Goal: Task Accomplishment & Management: Use online tool/utility

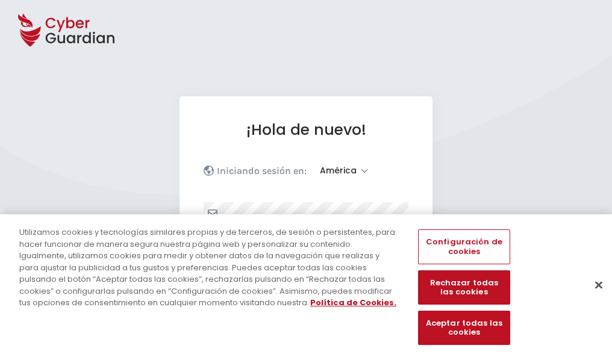
select select "América"
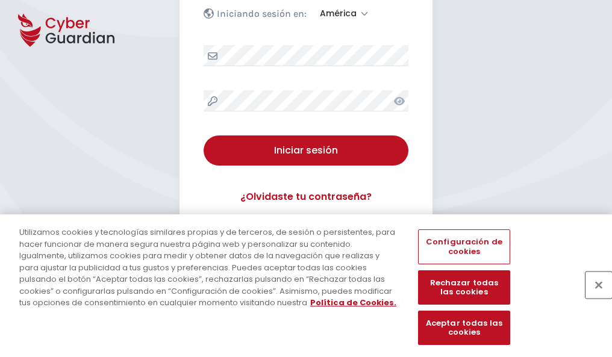
click at [593, 298] on button "Cerrar" at bounding box center [599, 285] width 27 height 27
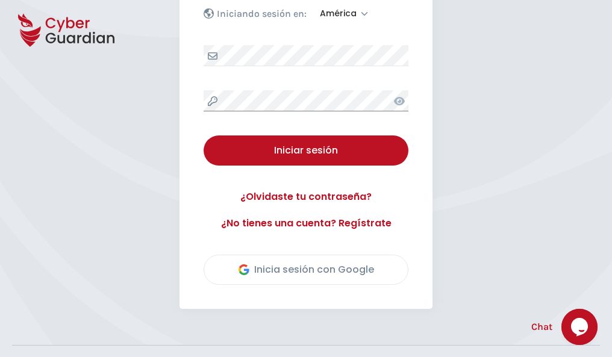
scroll to position [274, 0]
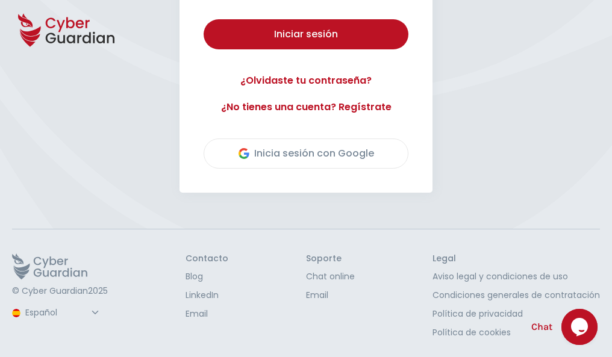
click at [204, 19] on button "Iniciar sesión" at bounding box center [306, 34] width 205 height 30
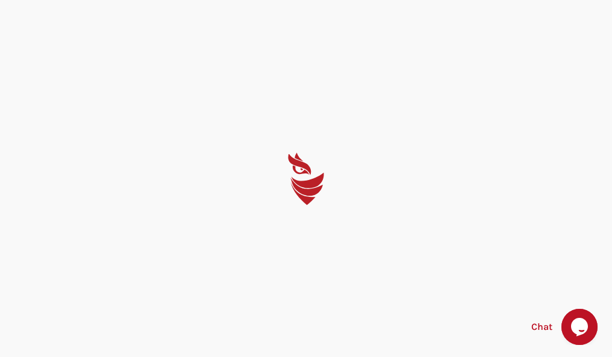
scroll to position [0, 0]
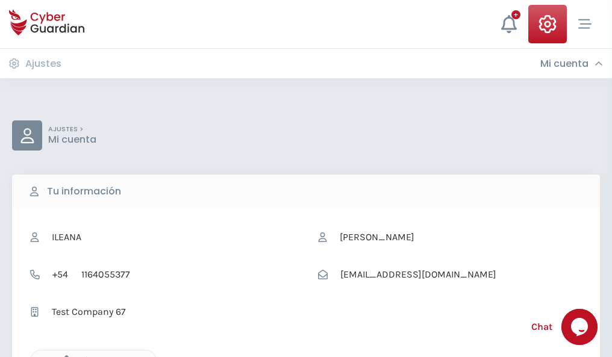
click at [63, 356] on icon "button" at bounding box center [63, 361] width 10 height 10
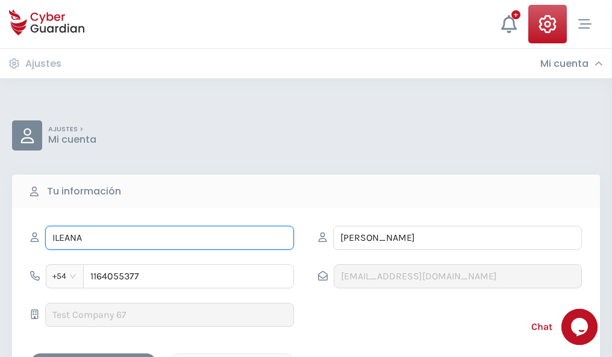
click at [169, 238] on input "ILEANA" at bounding box center [169, 238] width 249 height 24
type input "I"
type input "María Luisa"
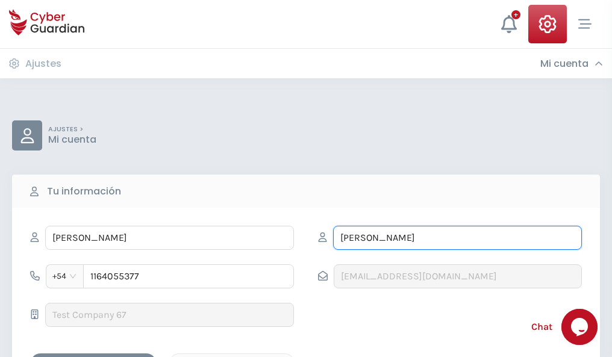
click at [458, 238] on input "CORREA" at bounding box center [457, 238] width 249 height 24
type input "C"
type input "Larrañaga"
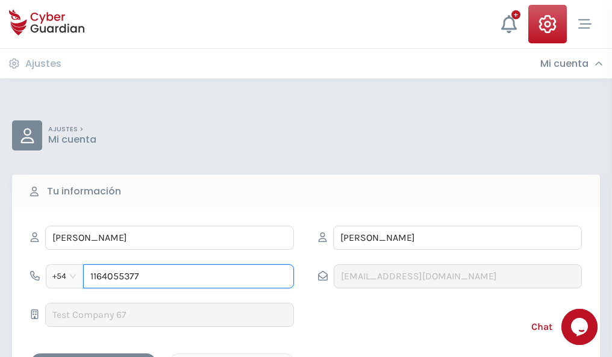
click at [189, 277] on input "1164055377" at bounding box center [188, 277] width 211 height 24
type input "1"
type input "4803280541"
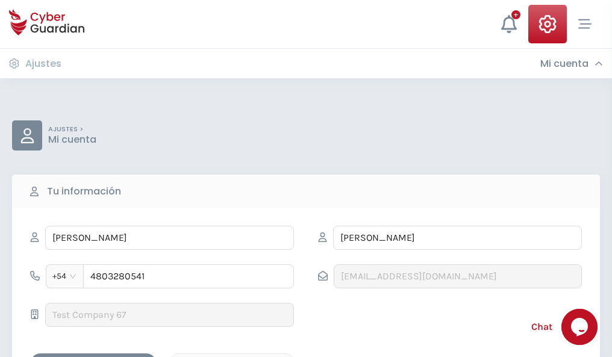
click at [232, 357] on div "Cancelar" at bounding box center [231, 364] width 107 height 15
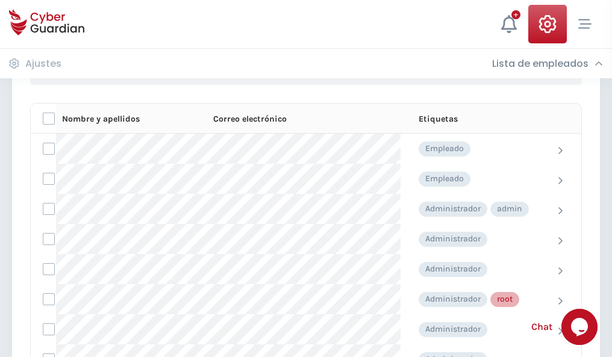
scroll to position [606, 0]
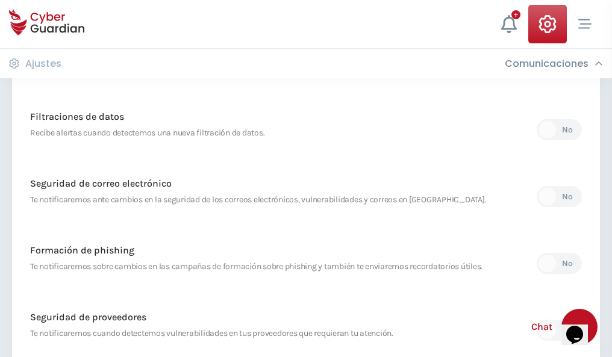
scroll to position [635, 0]
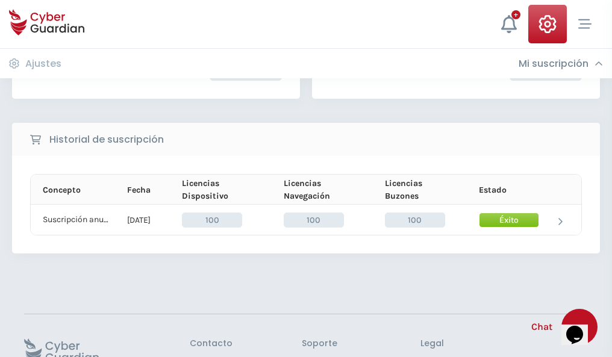
scroll to position [306, 0]
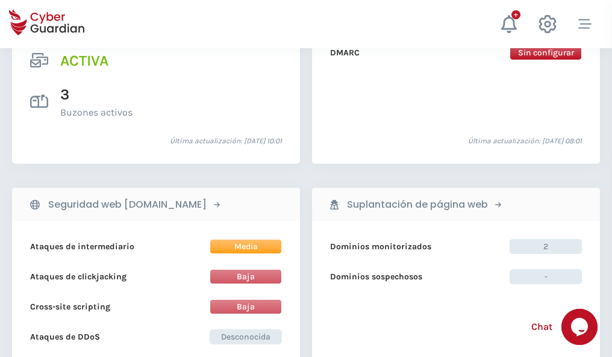
scroll to position [1225, 0]
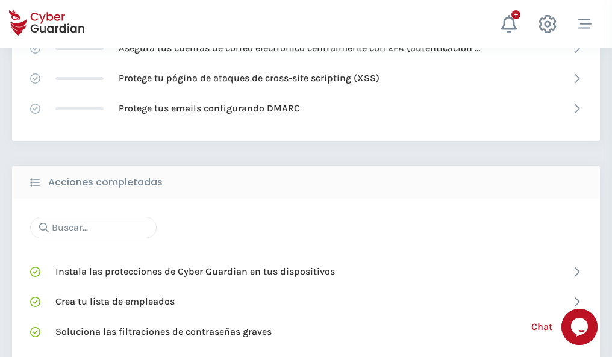
scroll to position [803, 0]
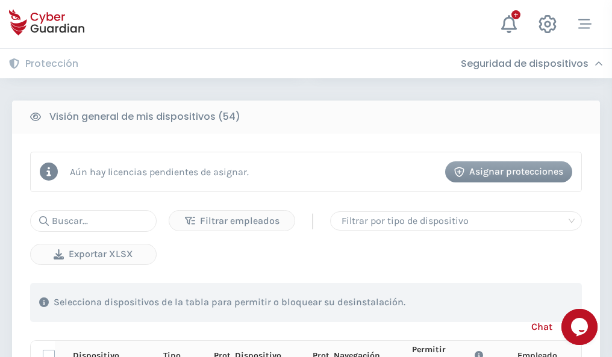
scroll to position [1065, 0]
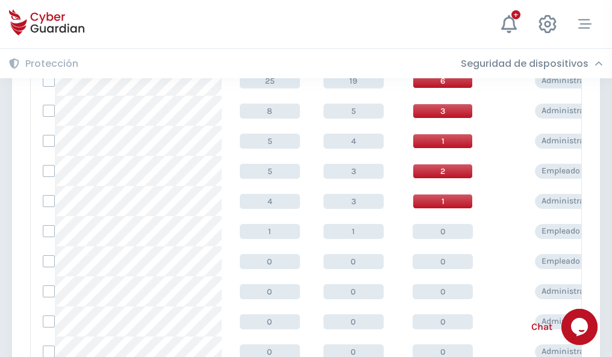
scroll to position [608, 0]
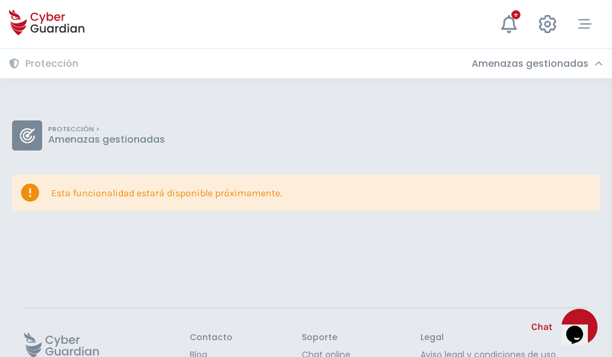
scroll to position [78, 0]
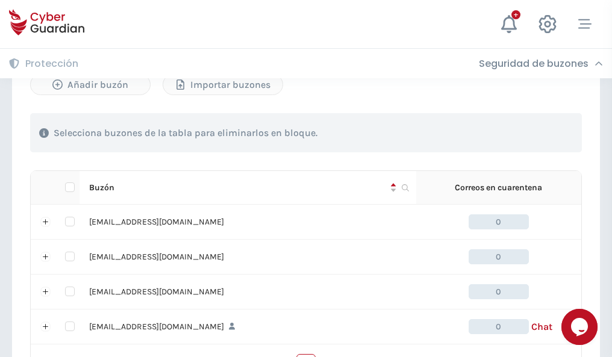
scroll to position [594, 0]
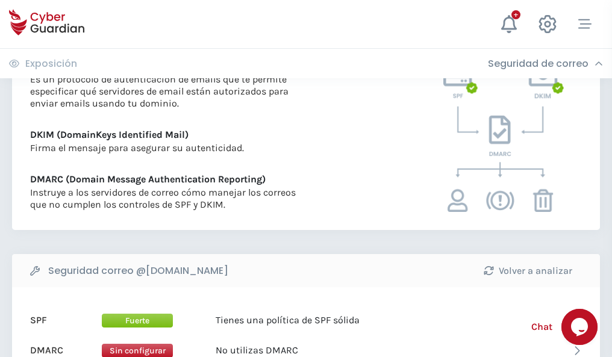
scroll to position [650, 0]
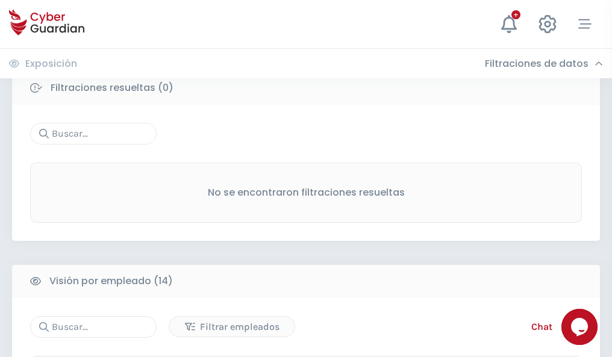
scroll to position [1089, 0]
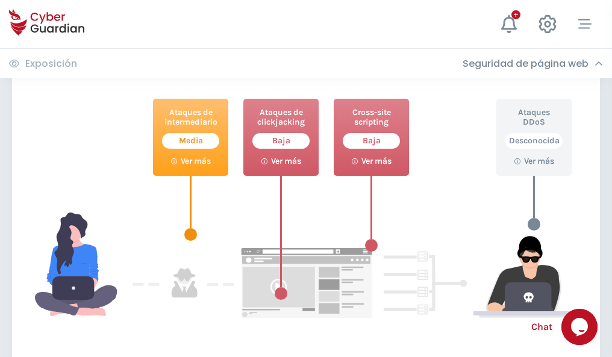
scroll to position [656, 0]
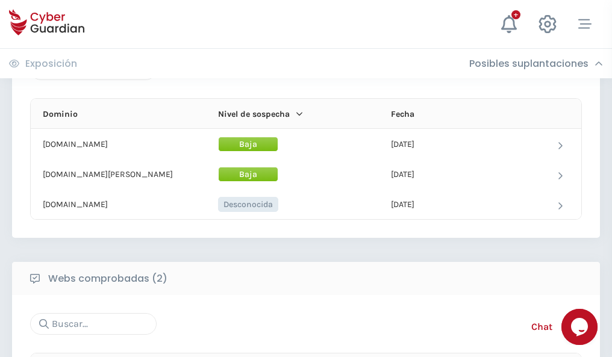
scroll to position [723, 0]
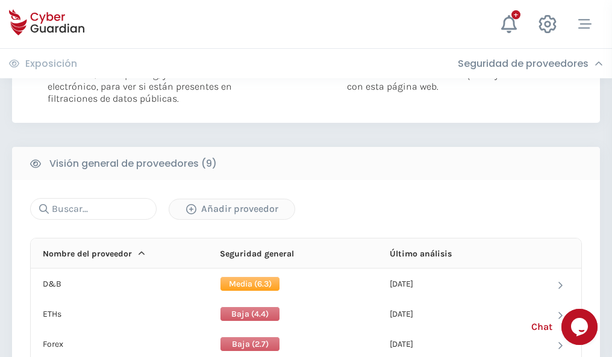
scroll to position [867, 0]
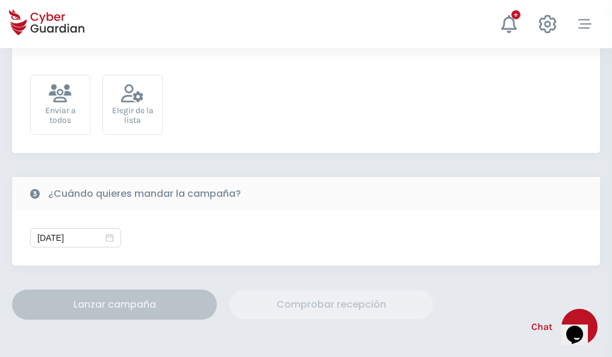
scroll to position [441, 0]
